Goal: Task Accomplishment & Management: Complete application form

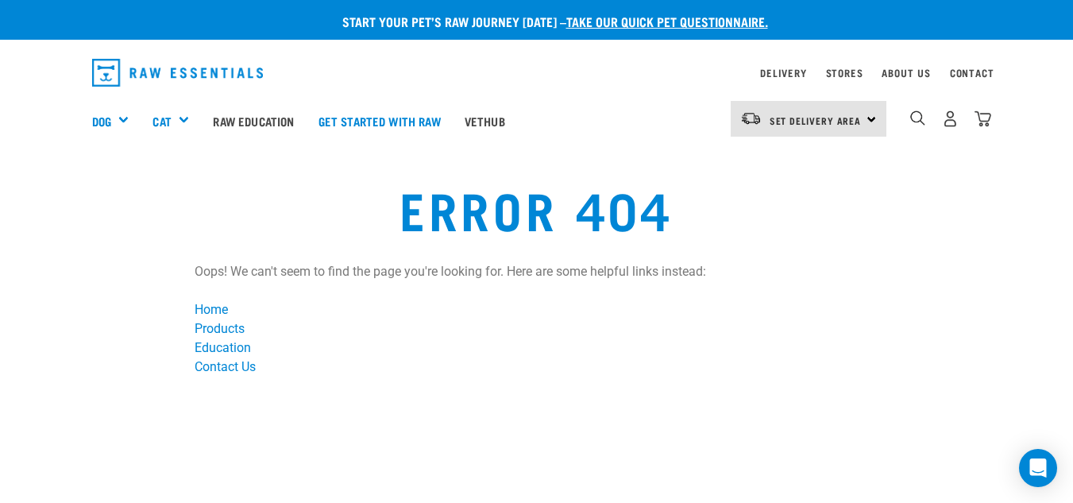
scroll to position [591, 0]
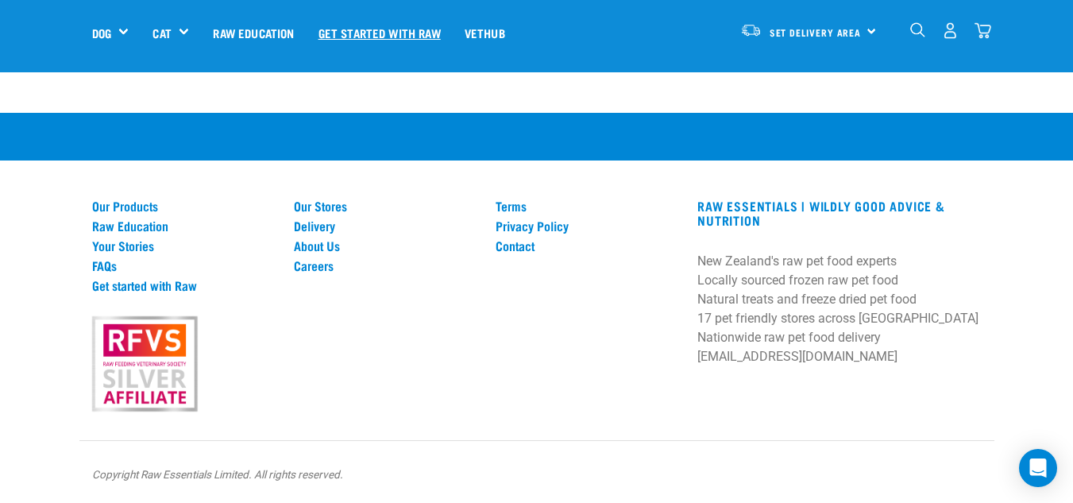
drag, startPoint x: 0, startPoint y: 0, endPoint x: 375, endPoint y: 27, distance: 375.9
click at [375, 27] on link "Get started with Raw" at bounding box center [380, 33] width 146 height 64
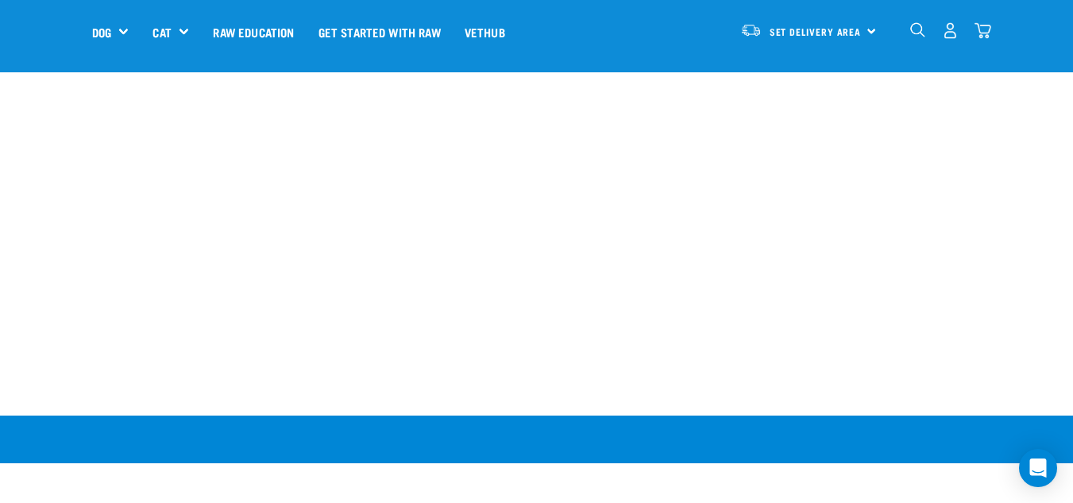
scroll to position [2302, 0]
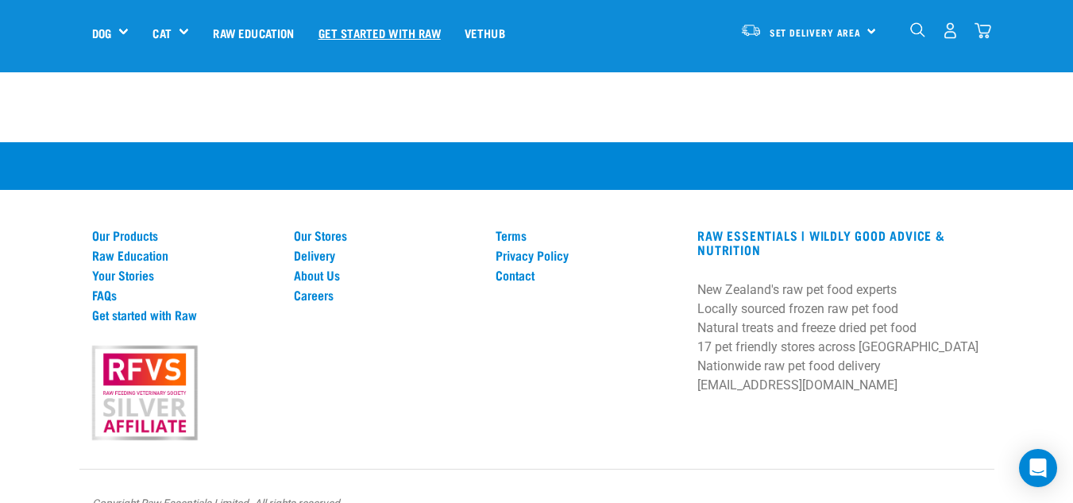
drag, startPoint x: 0, startPoint y: 0, endPoint x: 375, endPoint y: 27, distance: 375.9
click at [375, 27] on link "Get started with Raw" at bounding box center [380, 33] width 146 height 64
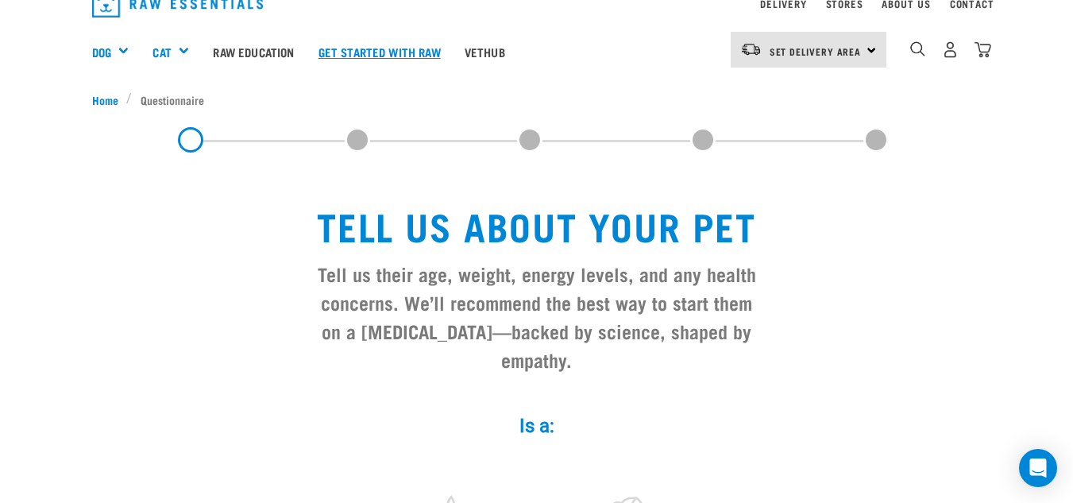
scroll to position [0, 0]
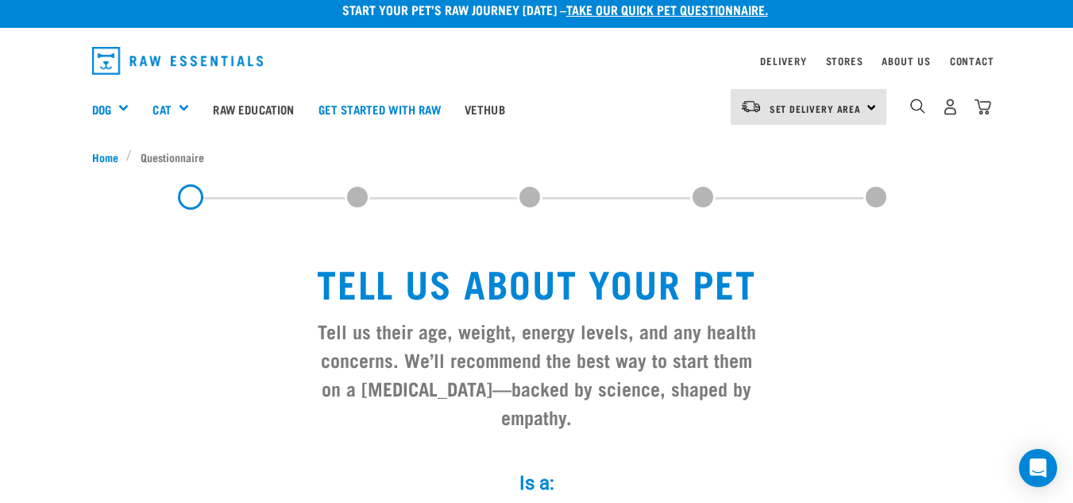
scroll to position [14, 0]
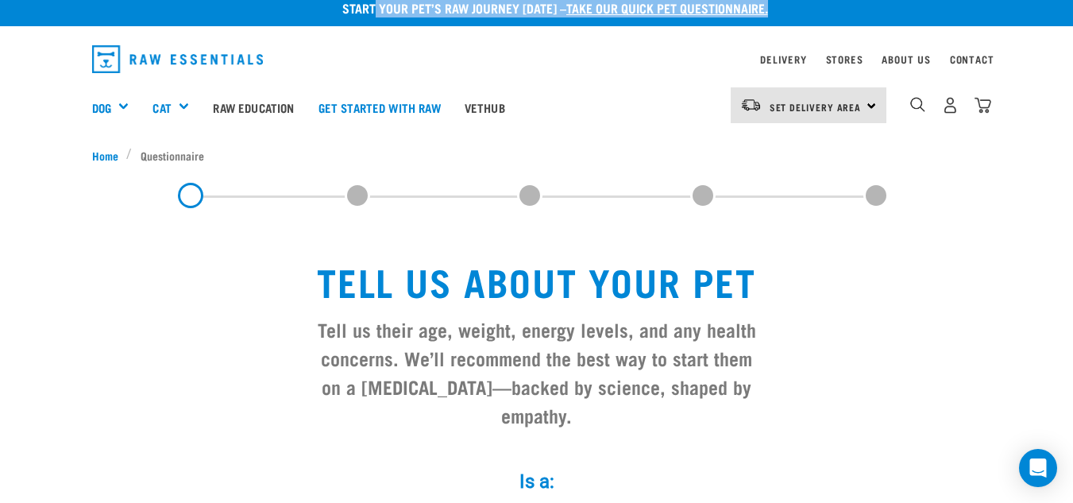
scroll to position [0, 0]
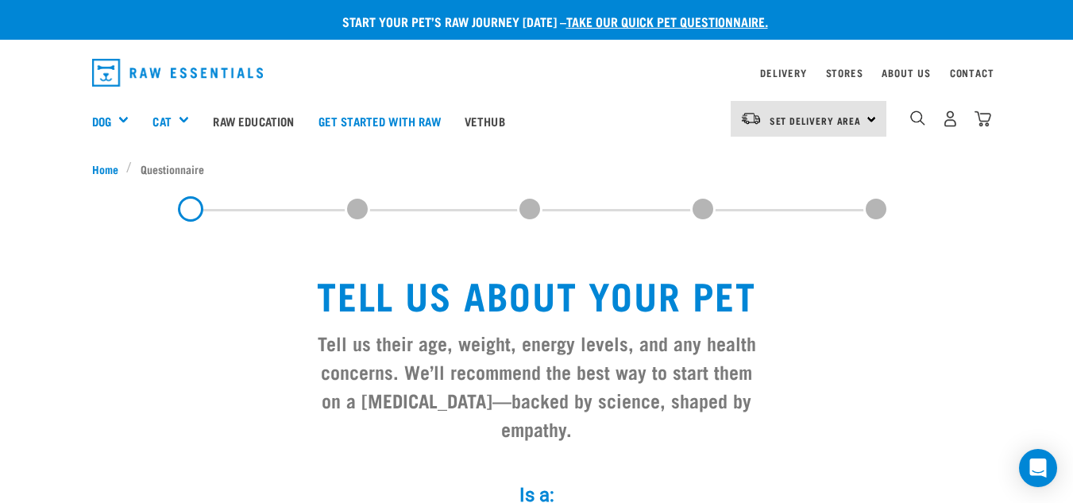
drag, startPoint x: 373, startPoint y: 28, endPoint x: 409, endPoint y: 46, distance: 40.9
